Goal: Information Seeking & Learning: Learn about a topic

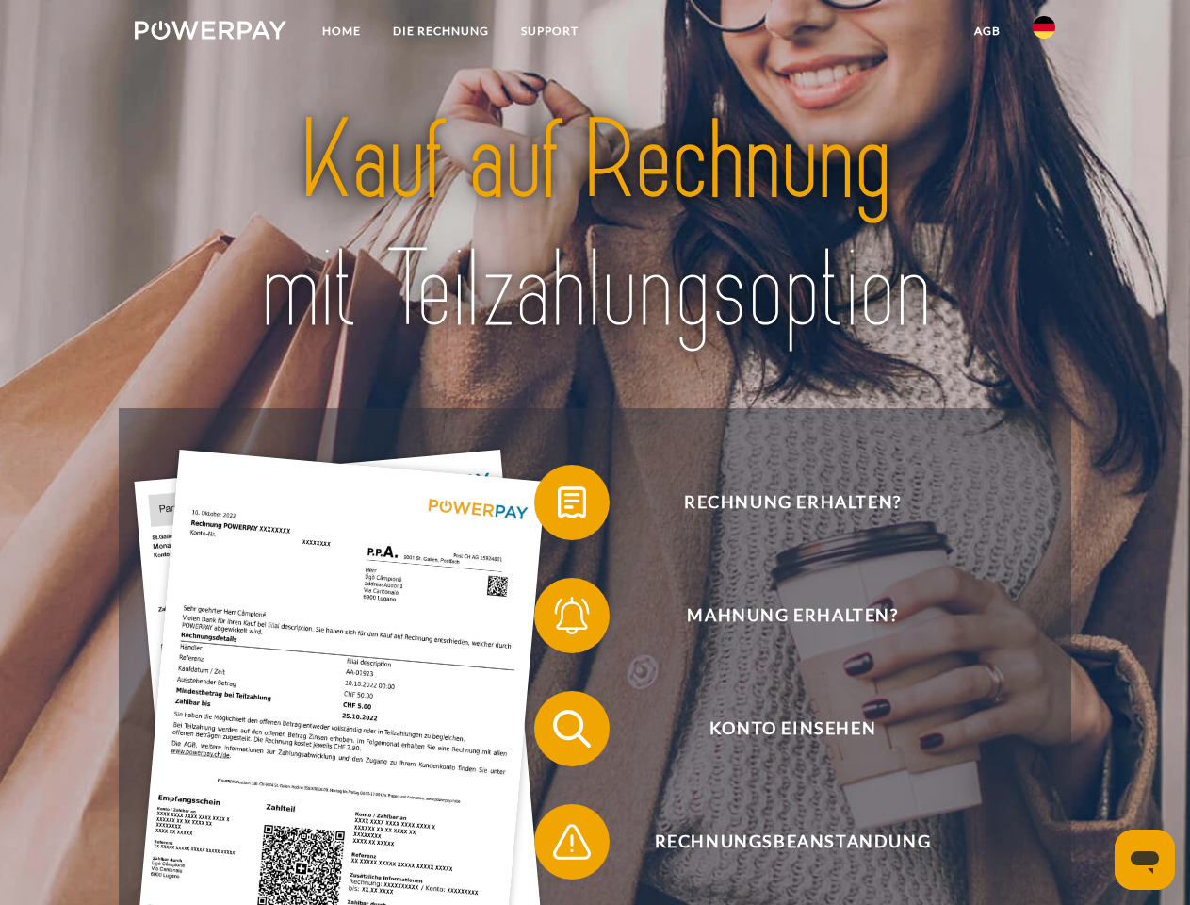
click at [210, 33] on img at bounding box center [211, 30] width 152 height 19
click at [1044, 33] on img at bounding box center [1044, 27] width 23 height 23
click at [987, 31] on link "agb" at bounding box center [987, 31] width 58 height 34
click at [558, 506] on span at bounding box center [544, 502] width 94 height 94
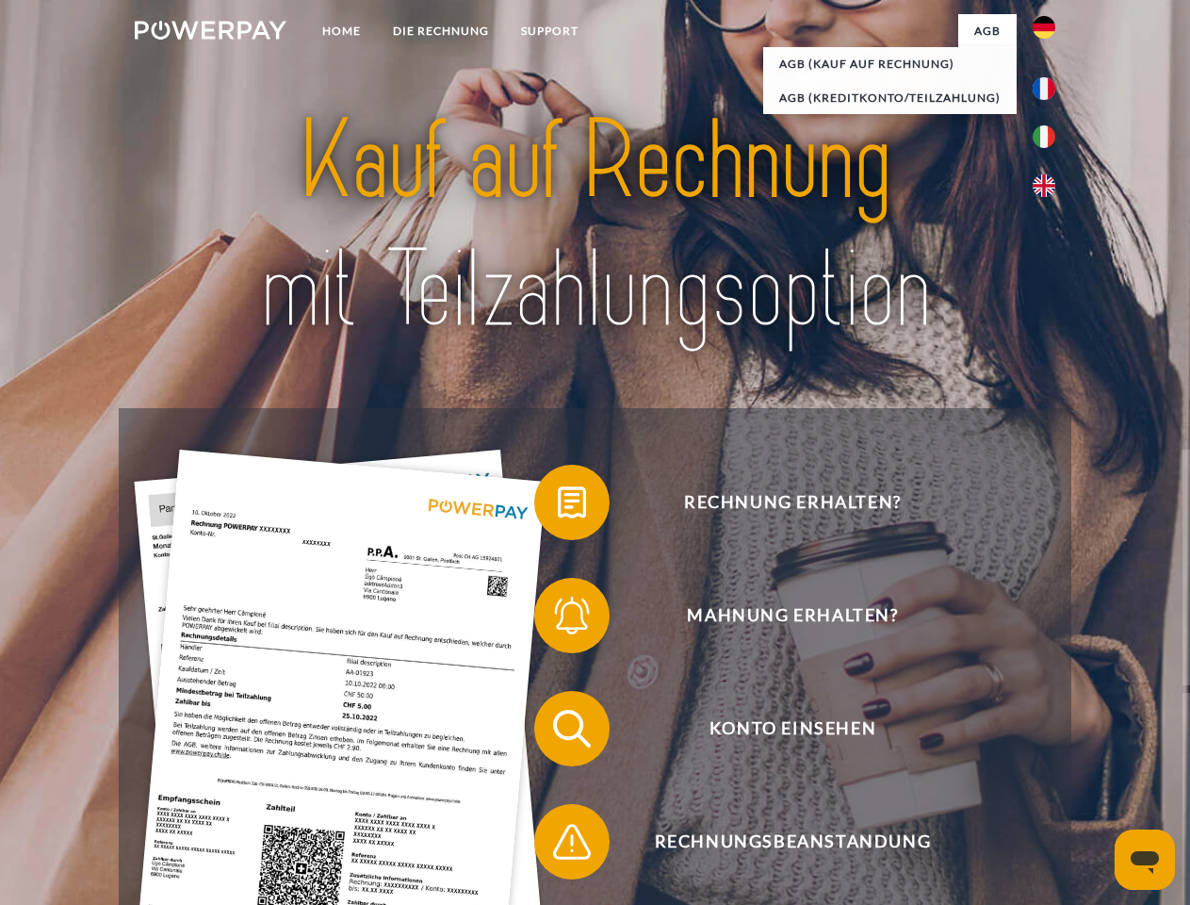
click at [558, 619] on span at bounding box center [544, 615] width 94 height 94
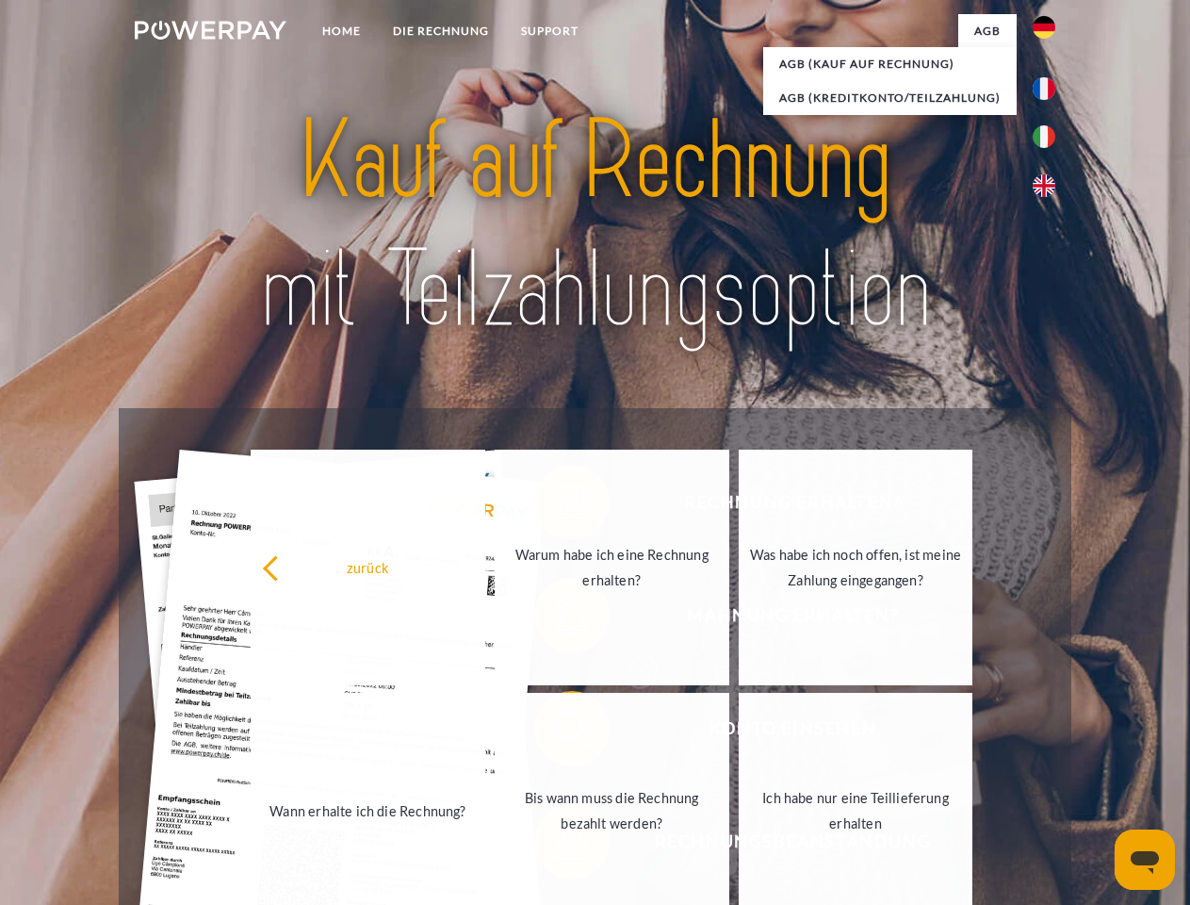
click at [558, 732] on link "Bis wann muss die Rechnung bezahlt werden?" at bounding box center [612, 811] width 235 height 236
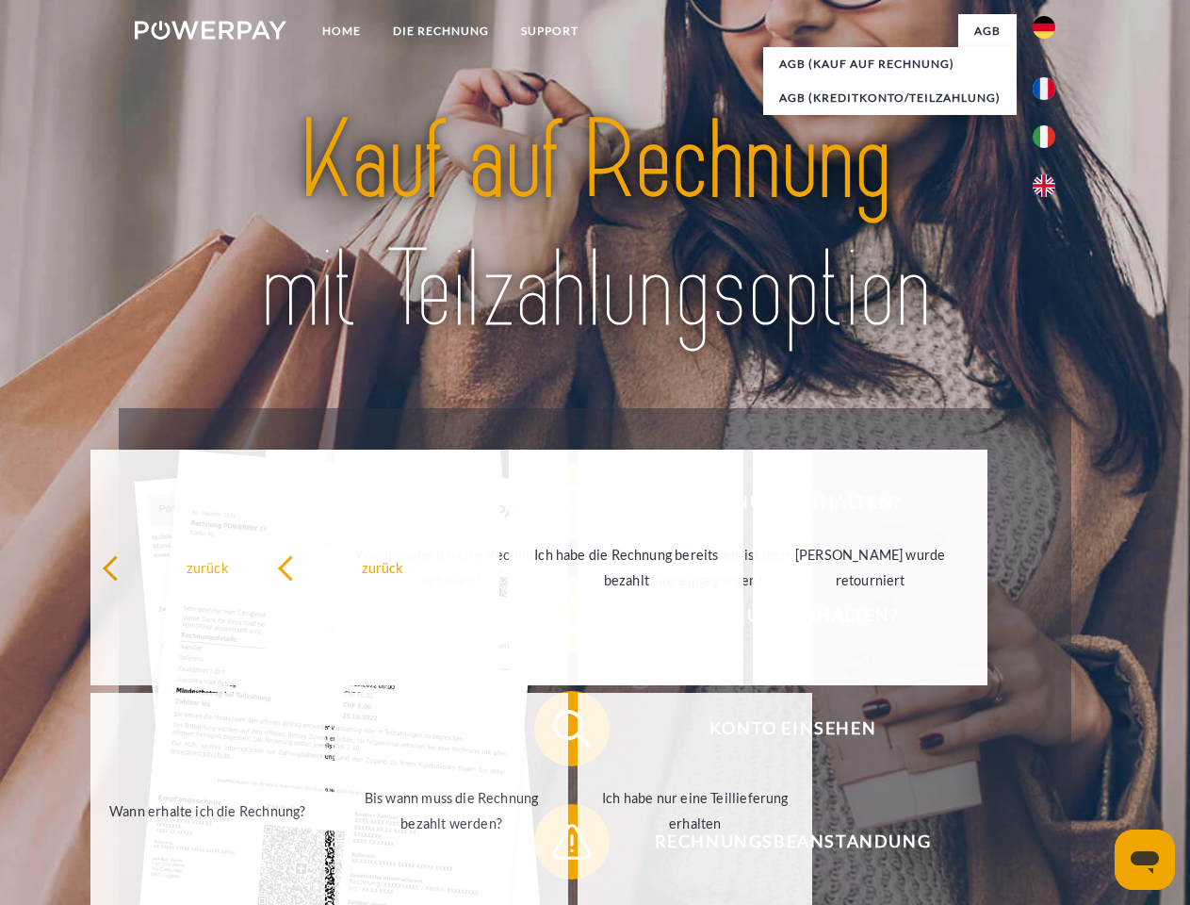
click at [558, 845] on span at bounding box center [544, 841] width 94 height 94
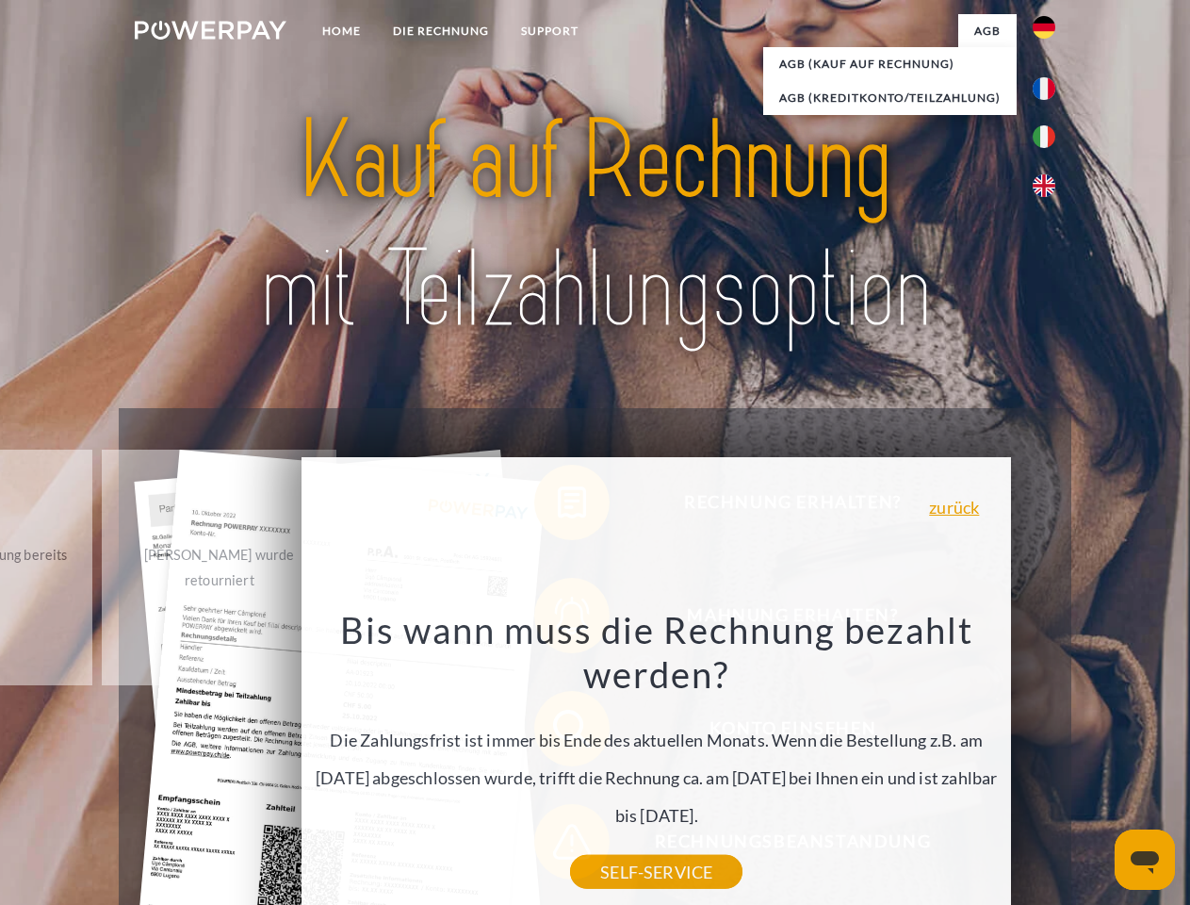
click at [1145, 859] on icon "Messaging-Fenster öffnen" at bounding box center [1145, 862] width 28 height 23
